Goal: Transaction & Acquisition: Purchase product/service

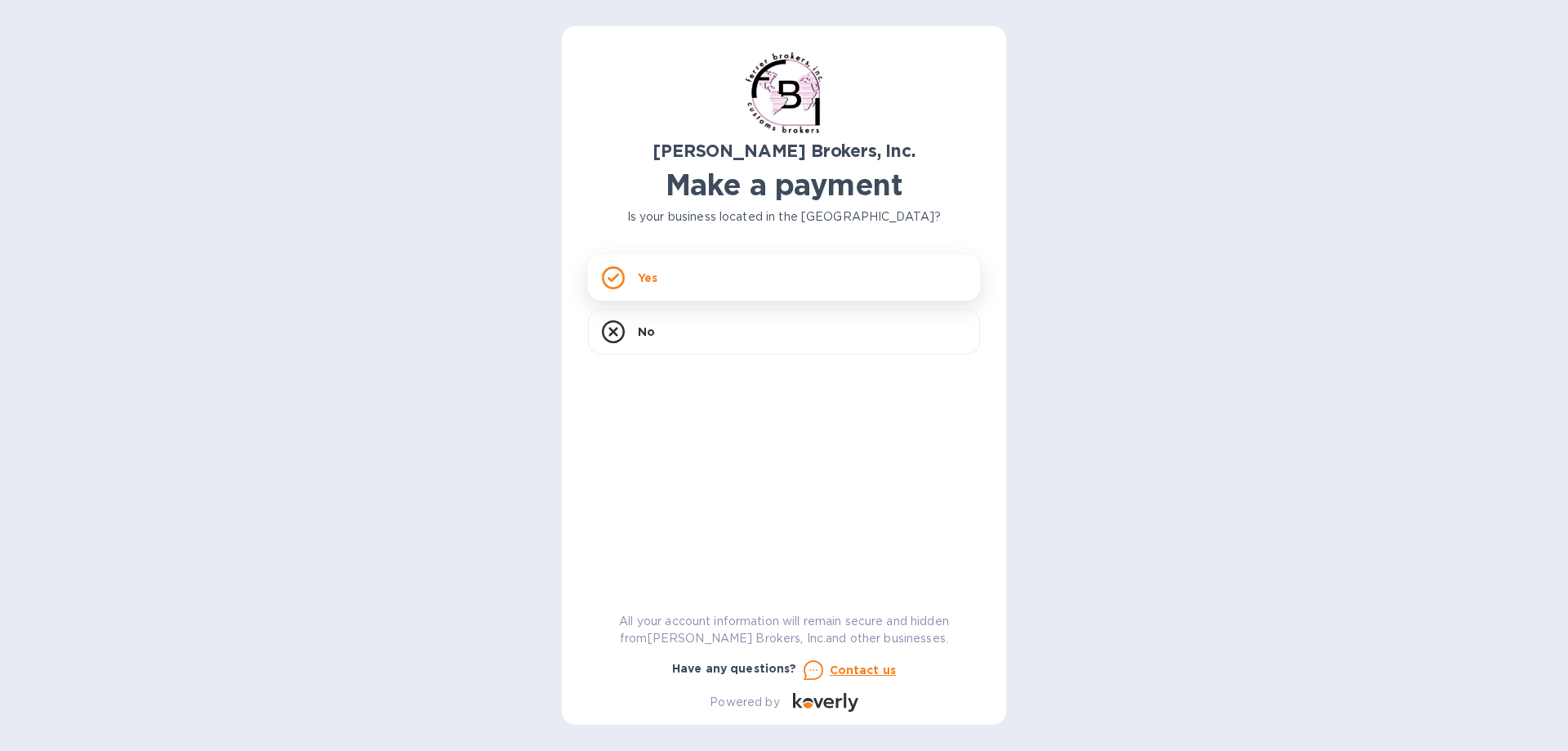
click at [638, 280] on p "Yes" at bounding box center [647, 277] width 20 height 16
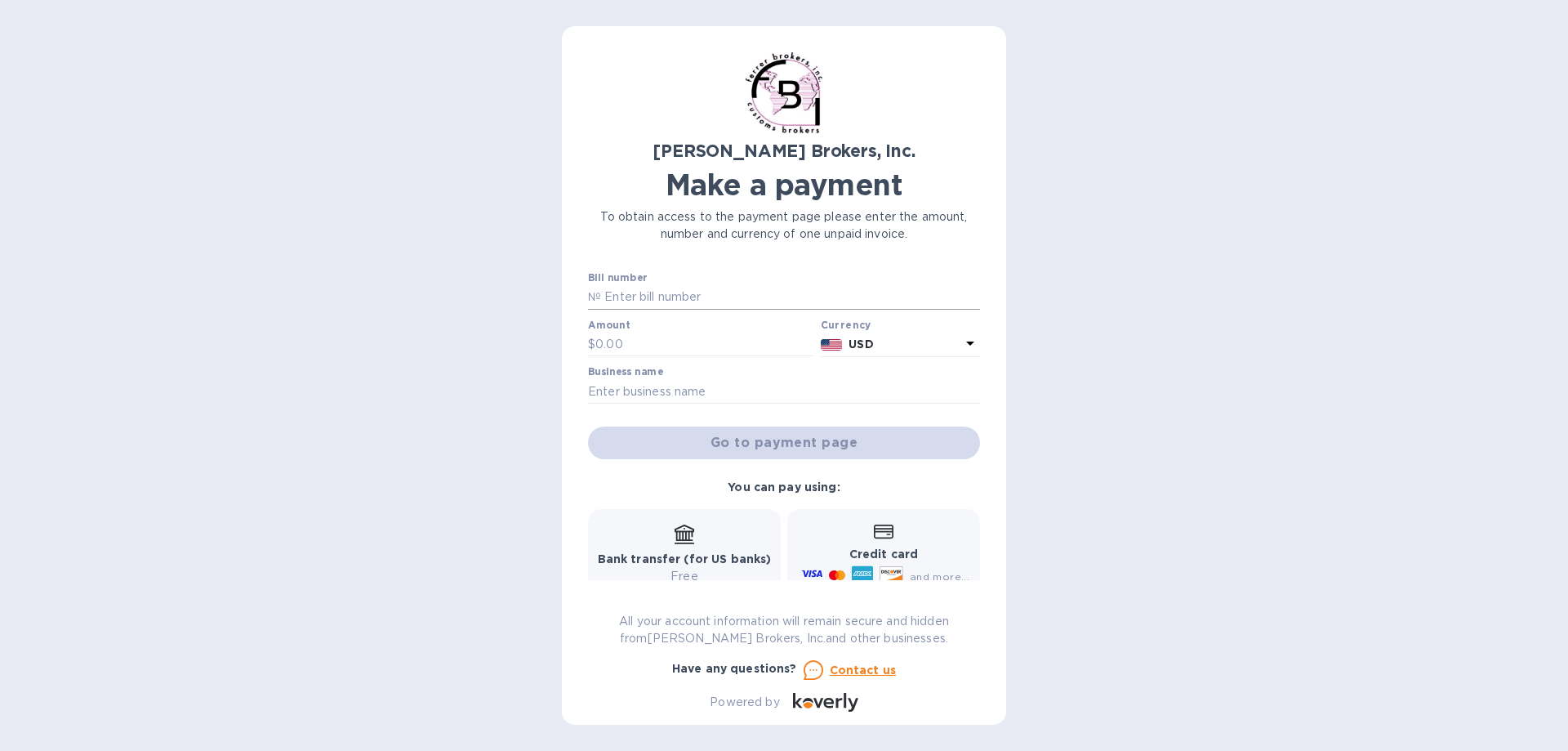
click at [626, 294] on input "text" at bounding box center [790, 297] width 379 height 25
type input "296898"
click at [631, 354] on input "text" at bounding box center [705, 345] width 218 height 25
type input "1,042.00"
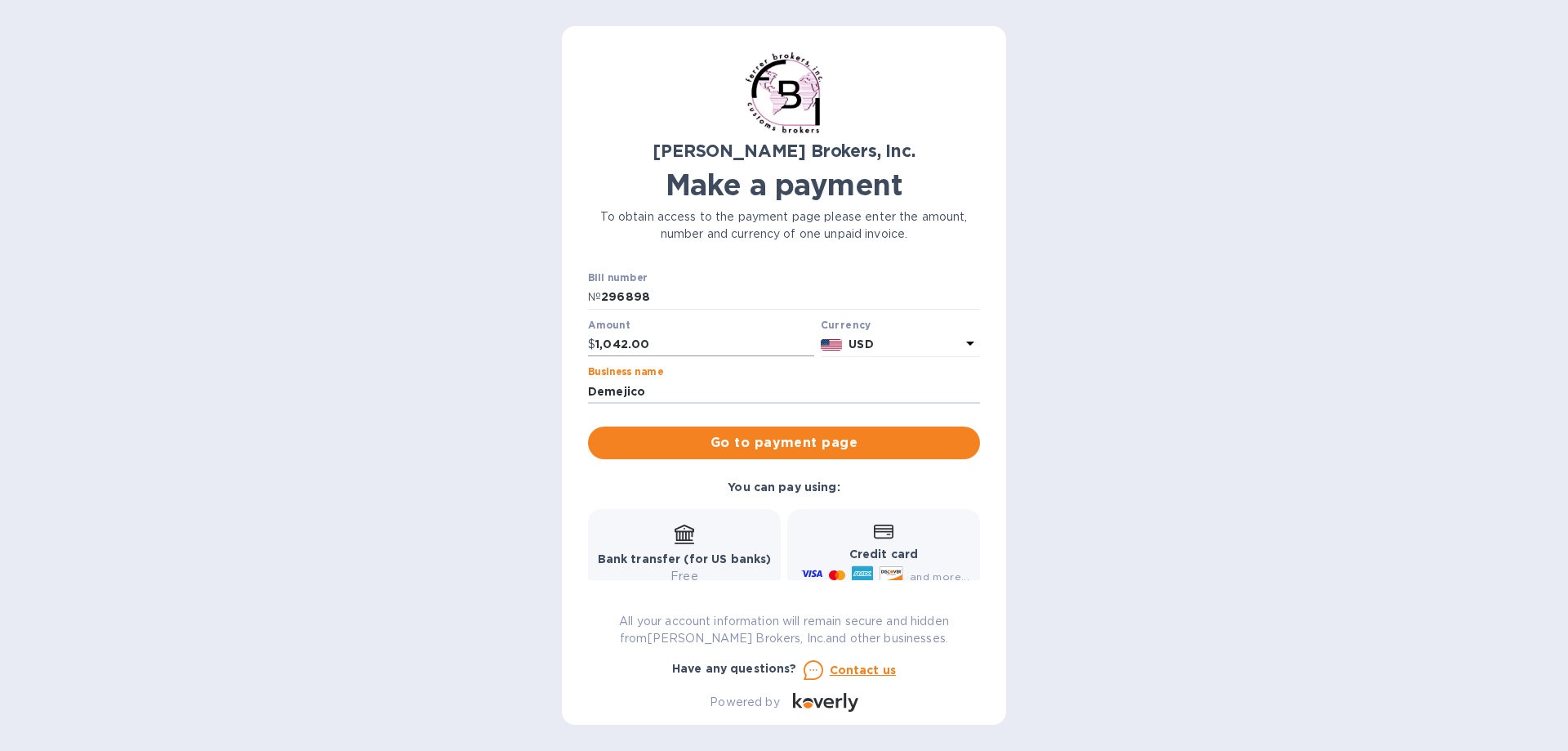
type input "Demejico, Inc."
click at [699, 535] on div "Bank transfer (for US banks) Free" at bounding box center [684, 554] width 174 height 61
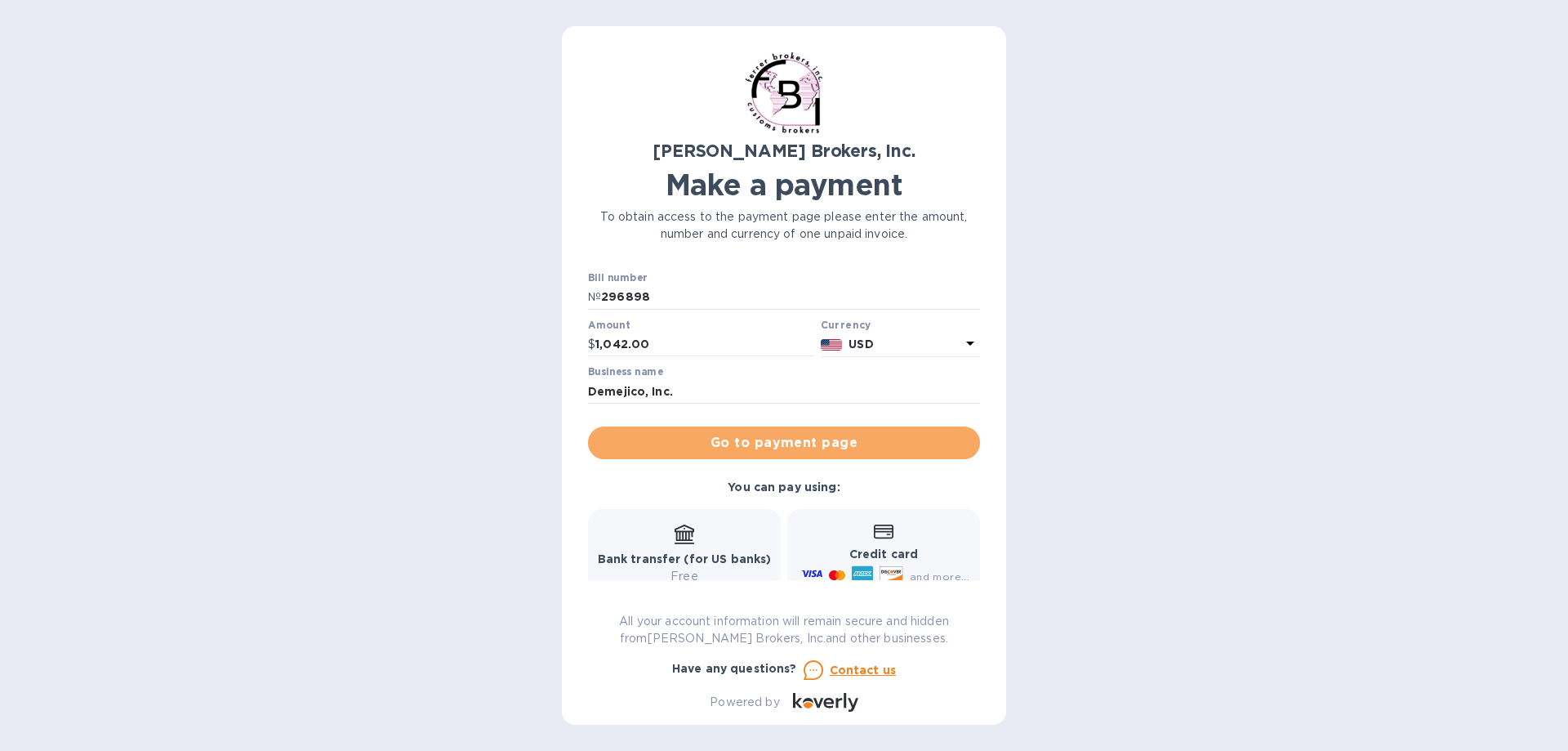
click at [788, 444] on span "Go to payment page" at bounding box center [784, 443] width 366 height 20
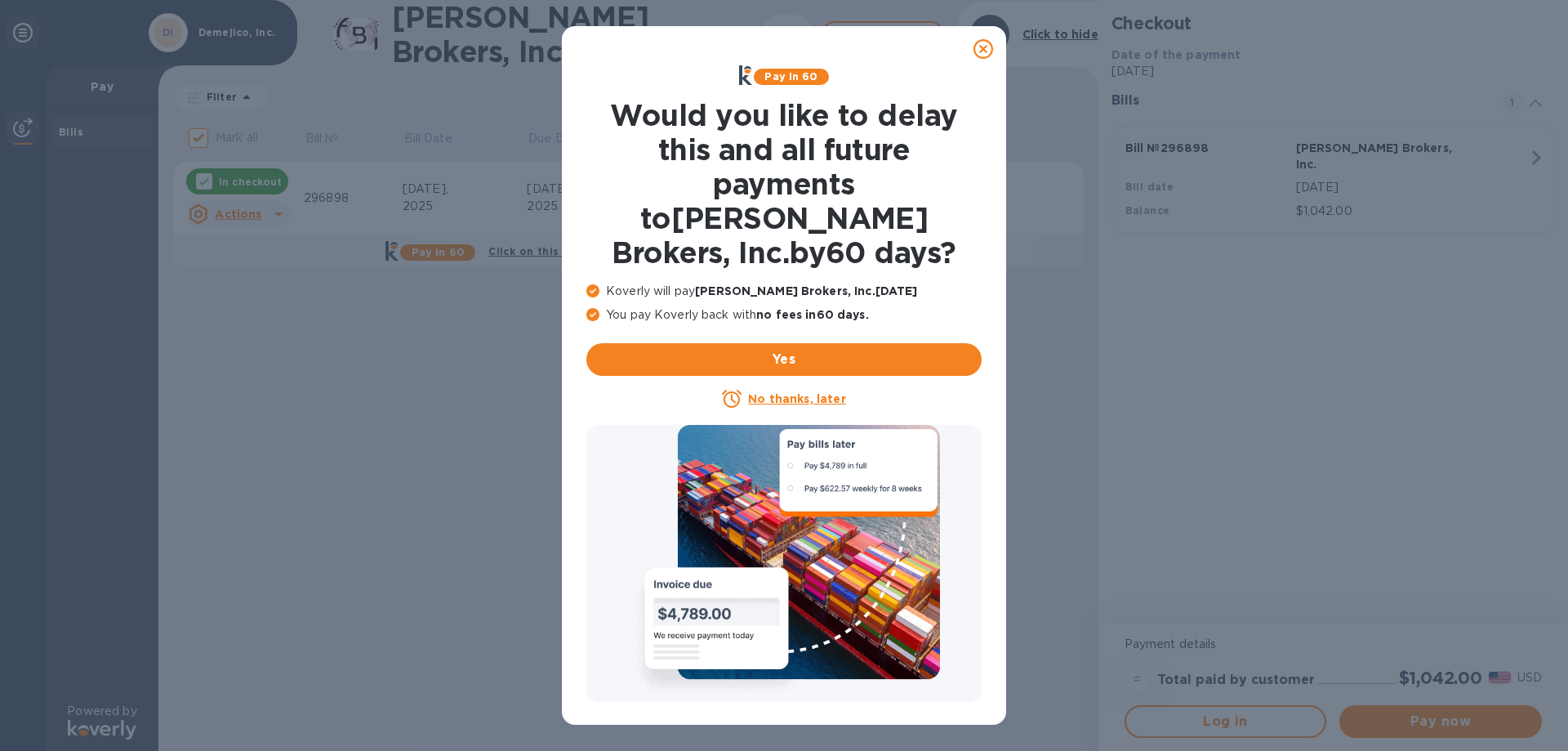
click at [985, 50] on icon at bounding box center [984, 49] width 20 height 20
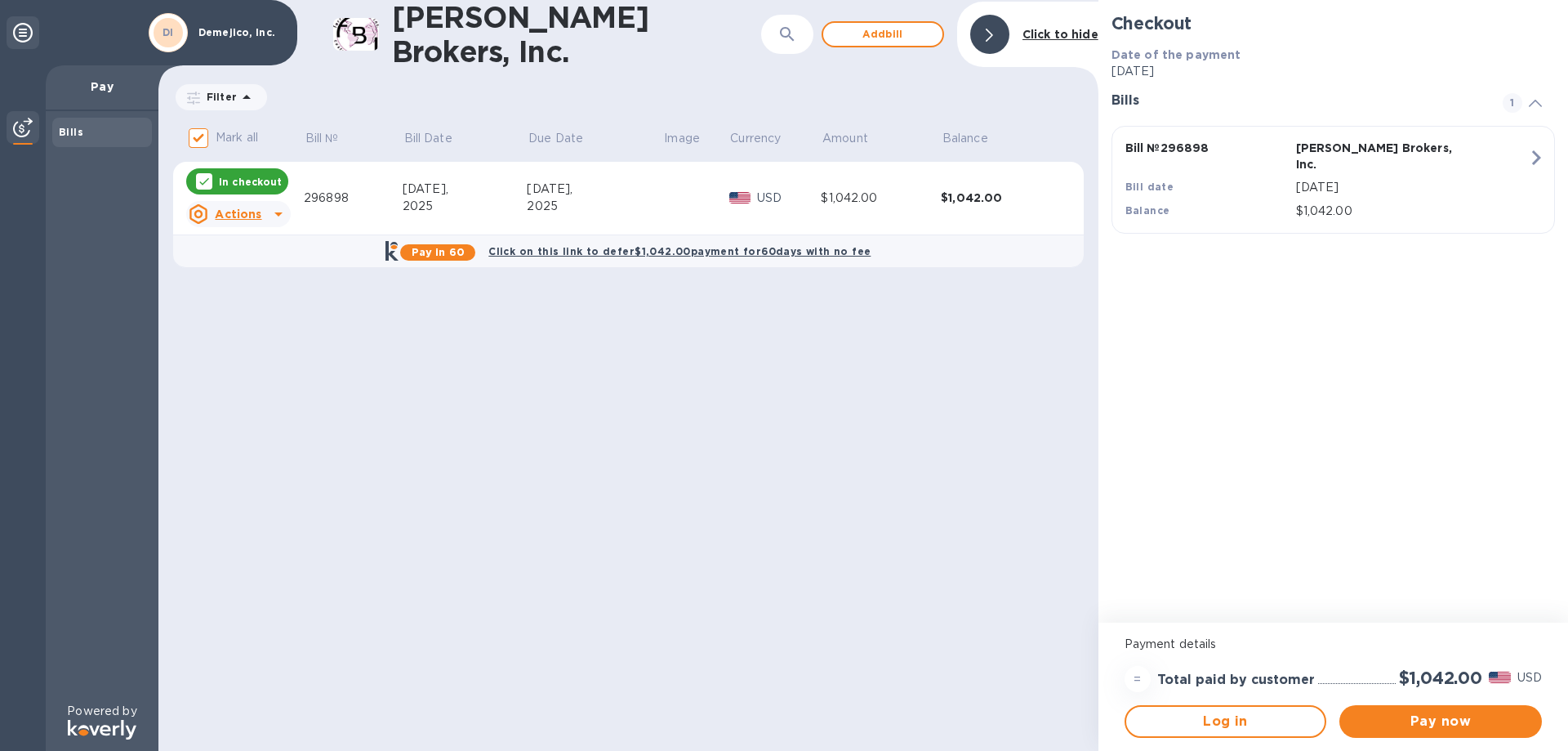
click at [1267, 492] on div "Checkout Date of the payment [DATE] Bills 1 Bill № 296898 [PERSON_NAME] Brokers…" at bounding box center [1333, 311] width 470 height 623
click at [1421, 725] on span "Pay now" at bounding box center [1441, 722] width 177 height 20
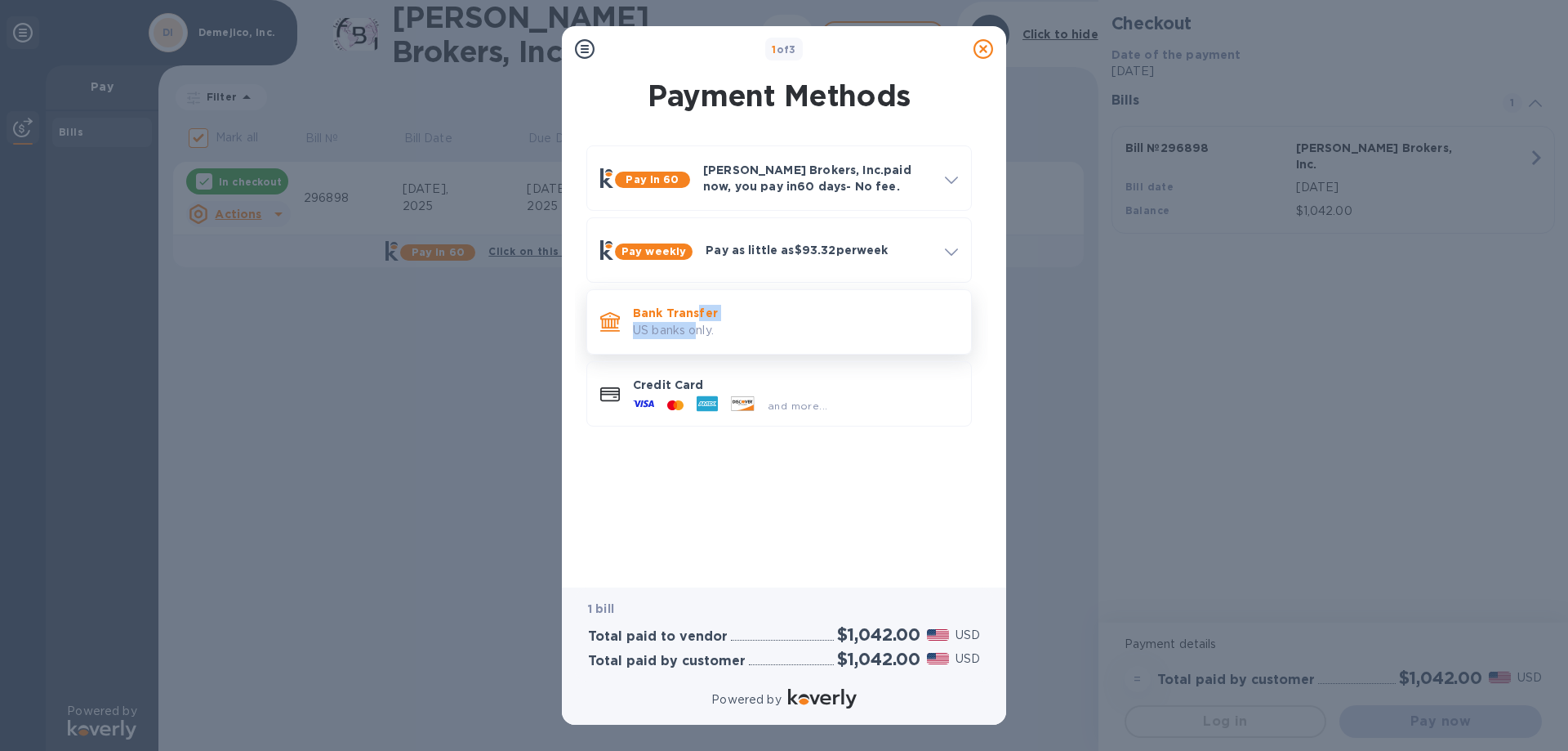
click at [697, 320] on div "Bank Transfer US banks only." at bounding box center [795, 321] width 339 height 47
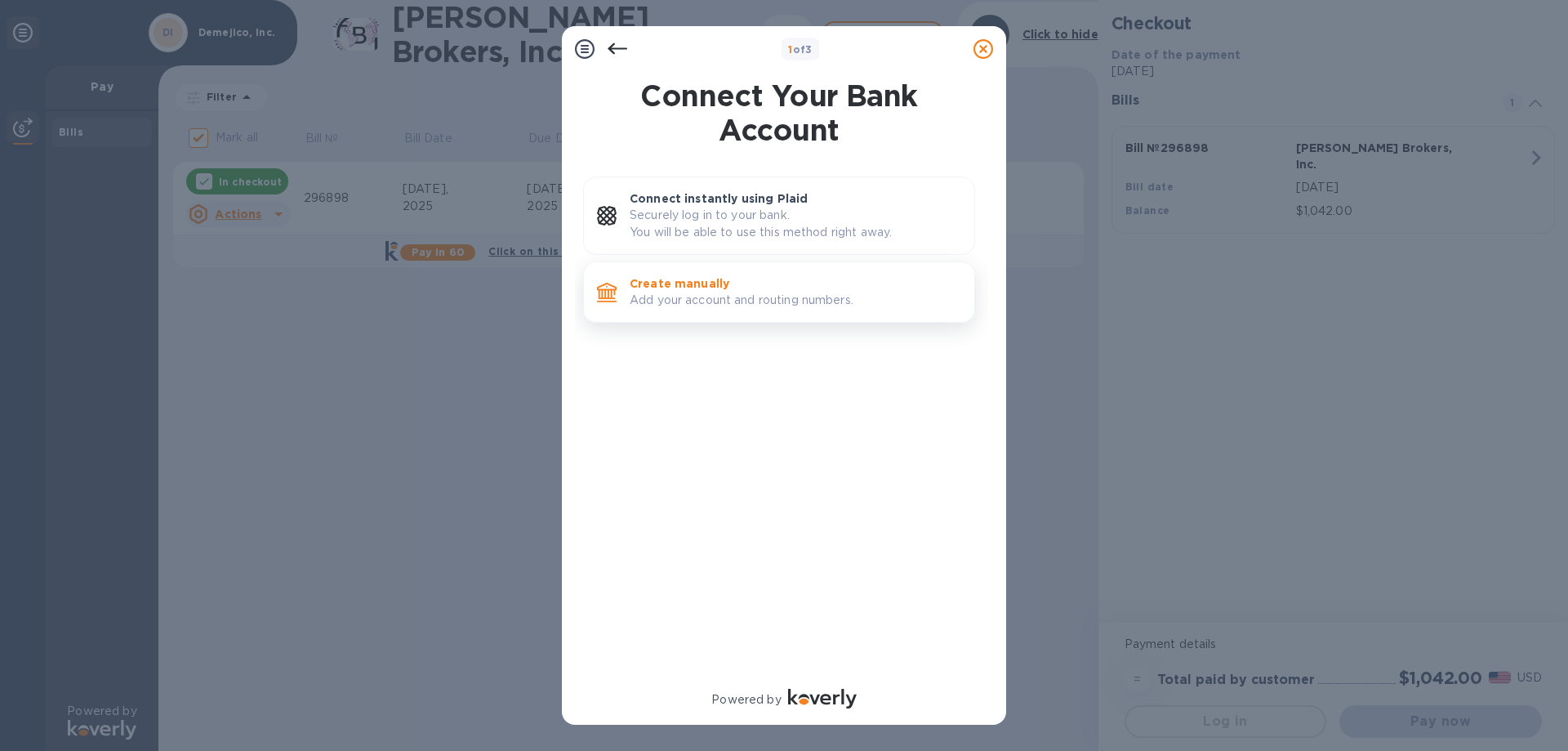
click at [671, 287] on p "Create manually" at bounding box center [795, 283] width 332 height 16
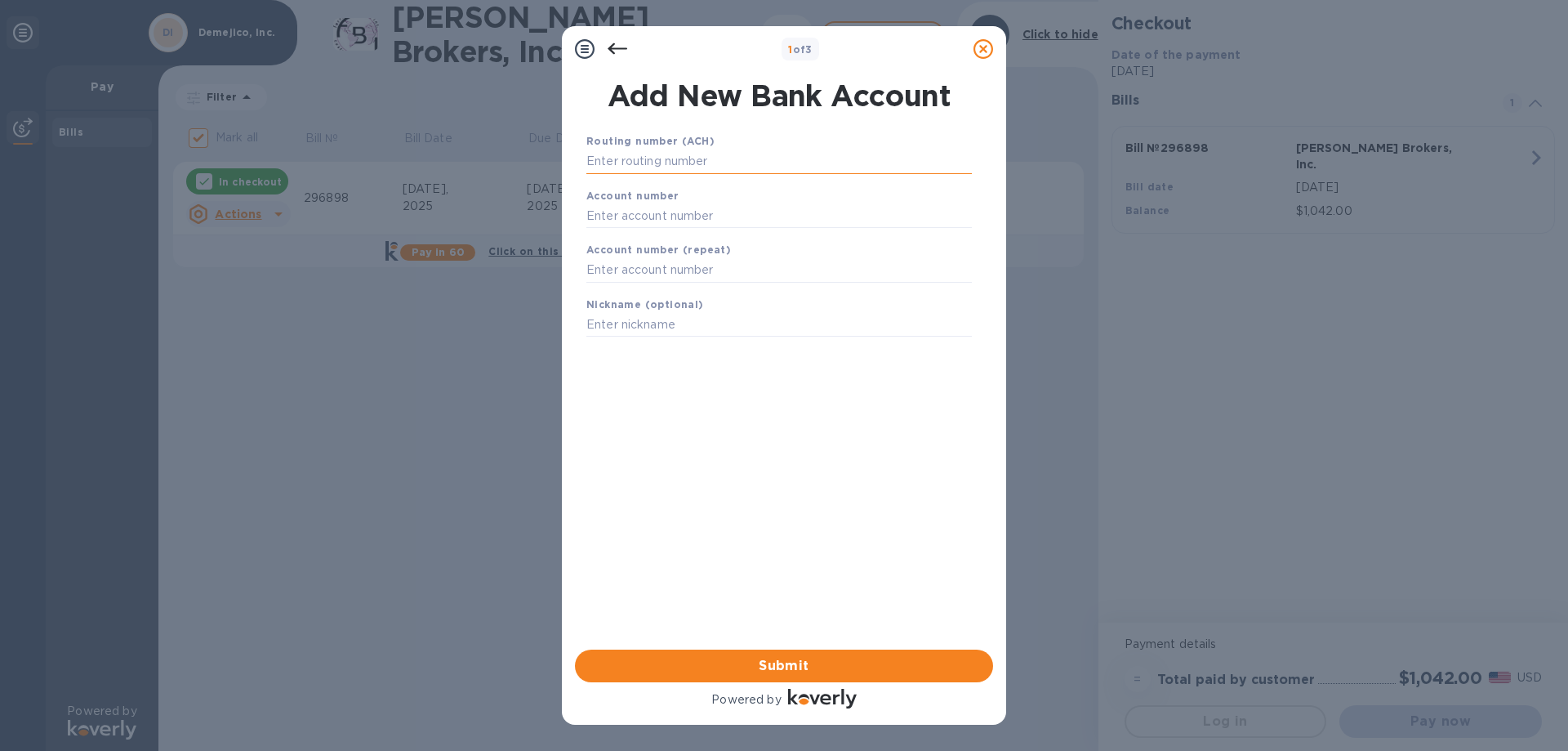
click at [678, 168] on input "text" at bounding box center [780, 162] width 385 height 25
type input "121000358"
type input "667806361"
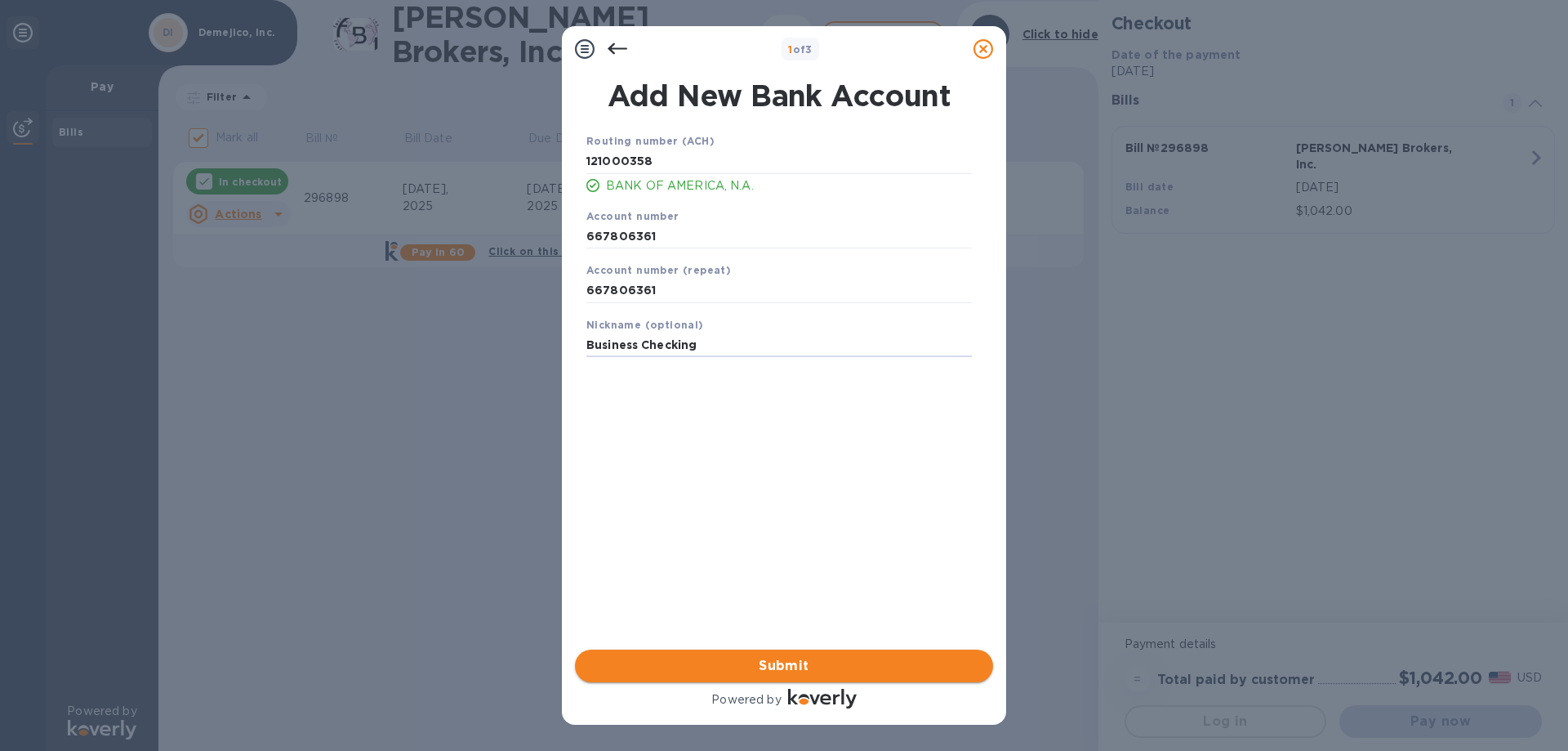
type input "Business Checking"
click at [796, 662] on span "Submit" at bounding box center [784, 667] width 392 height 20
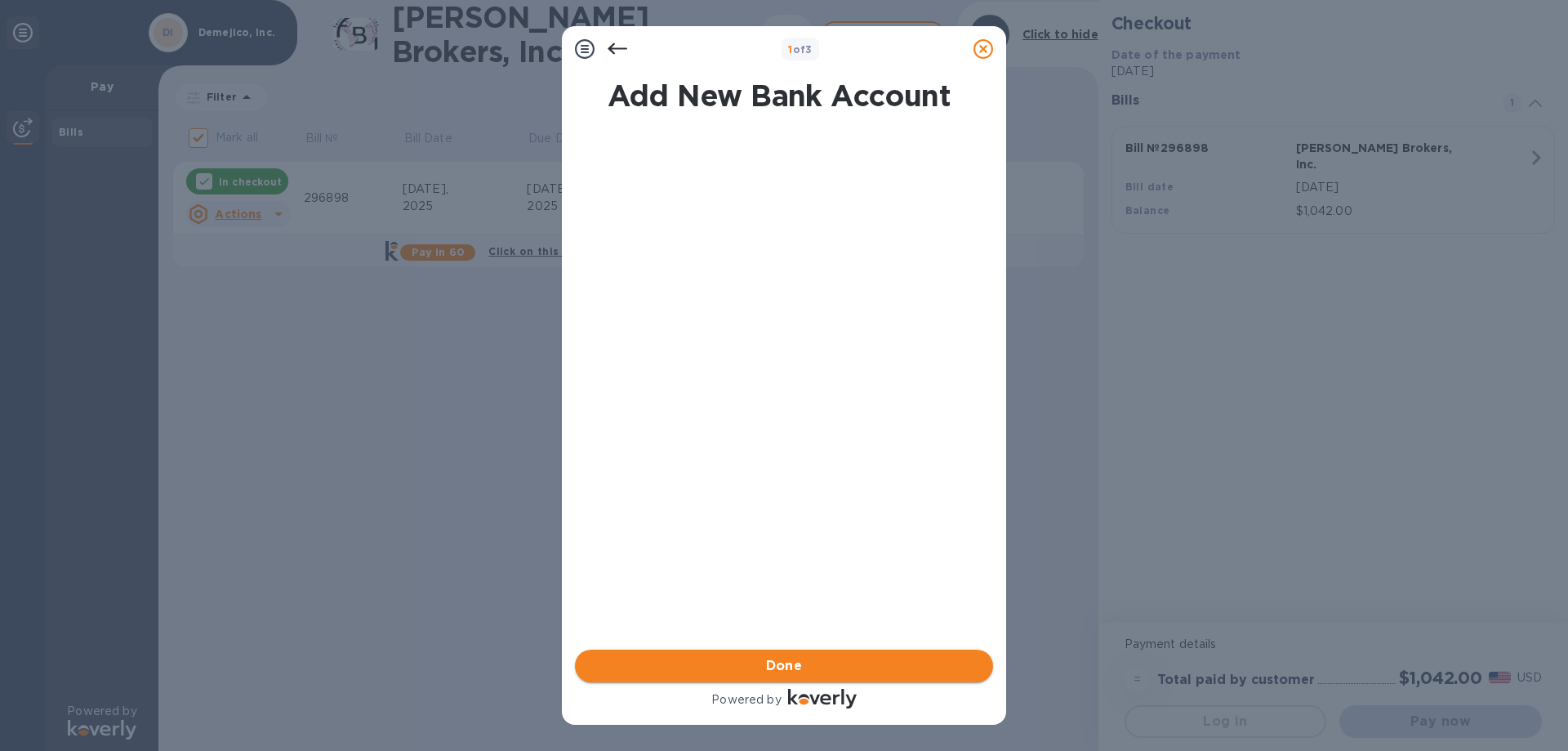
click at [796, 662] on span "Done" at bounding box center [784, 667] width 37 height 20
